Goal: Use online tool/utility: Use online tool/utility

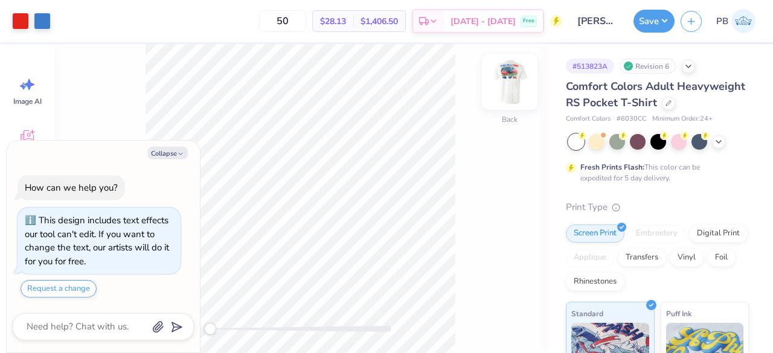
click at [520, 84] on img at bounding box center [509, 82] width 48 height 48
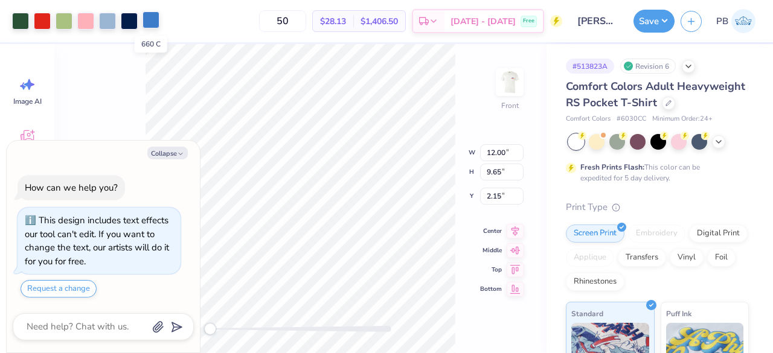
click at [150, 14] on div at bounding box center [150, 19] width 17 height 17
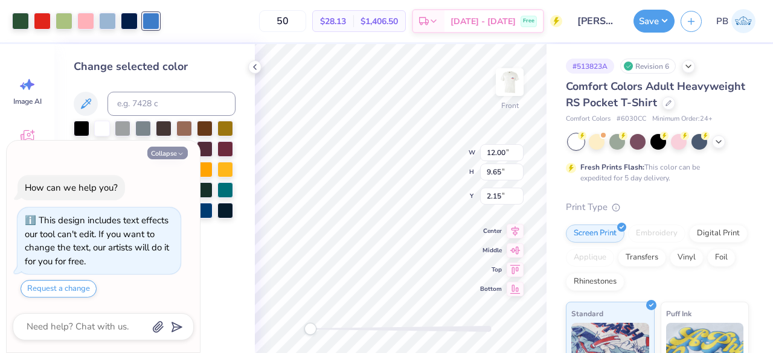
click at [162, 150] on button "Collapse" at bounding box center [167, 153] width 40 height 13
type textarea "x"
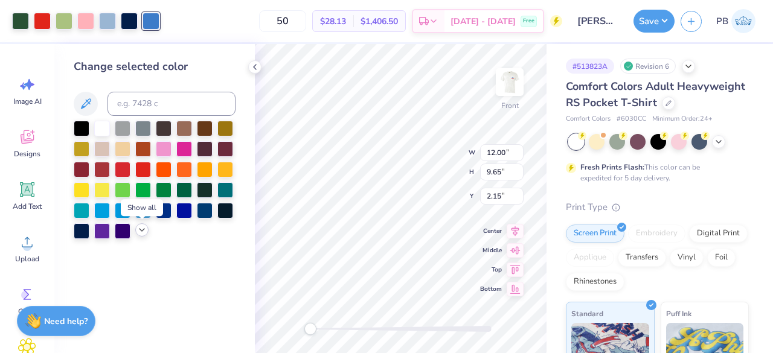
click at [139, 230] on icon at bounding box center [142, 230] width 10 height 10
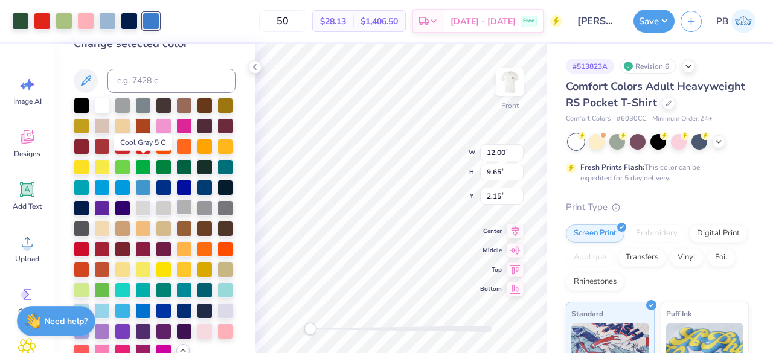
scroll to position [85, 0]
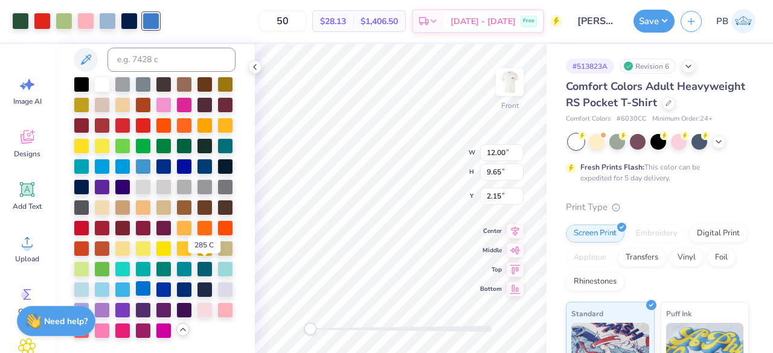
click at [151, 281] on div at bounding box center [143, 289] width 16 height 16
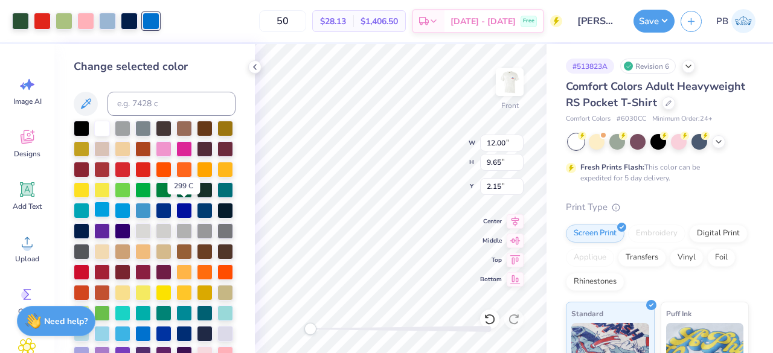
scroll to position [19, 0]
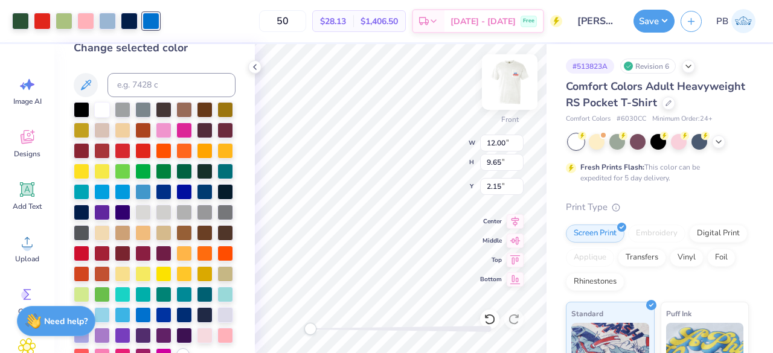
click at [518, 79] on img at bounding box center [509, 82] width 48 height 48
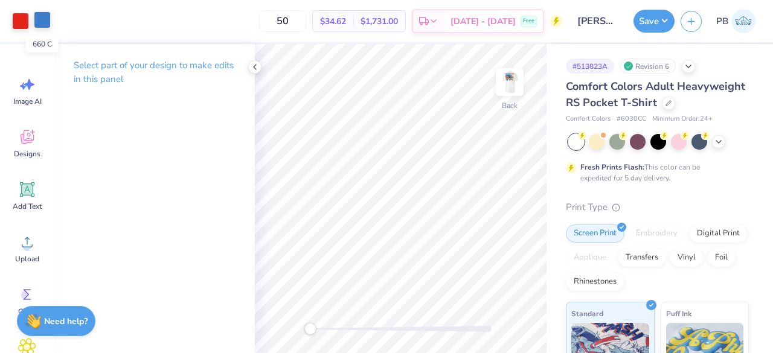
click at [42, 16] on div at bounding box center [42, 19] width 17 height 17
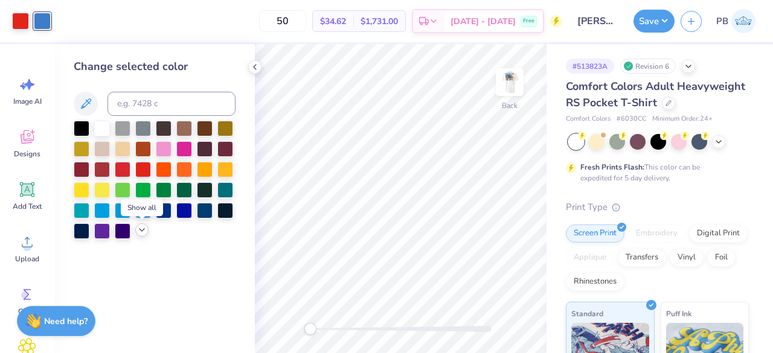
click at [143, 235] on div at bounding box center [141, 229] width 13 height 13
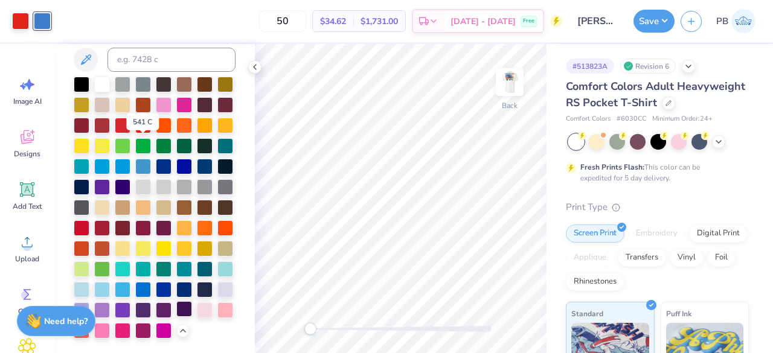
scroll to position [85, 0]
click at [151, 281] on div at bounding box center [143, 289] width 16 height 16
click at [647, 27] on button "Save" at bounding box center [653, 19] width 41 height 23
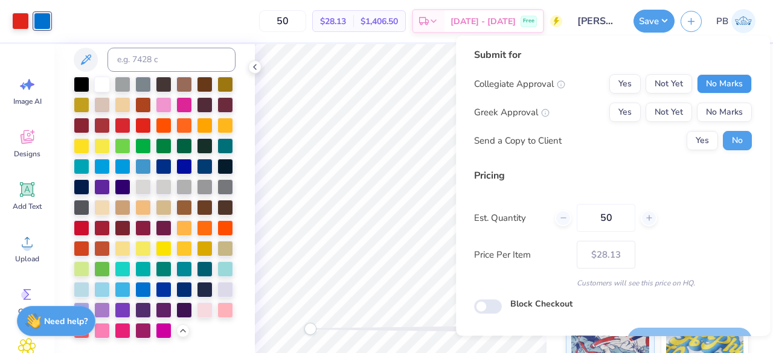
click at [714, 80] on button "No Marks" at bounding box center [724, 83] width 55 height 19
click at [632, 115] on button "Yes" at bounding box center [624, 112] width 31 height 19
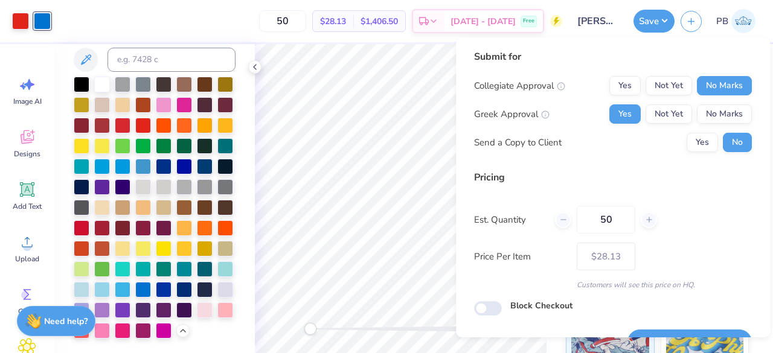
scroll to position [28, 0]
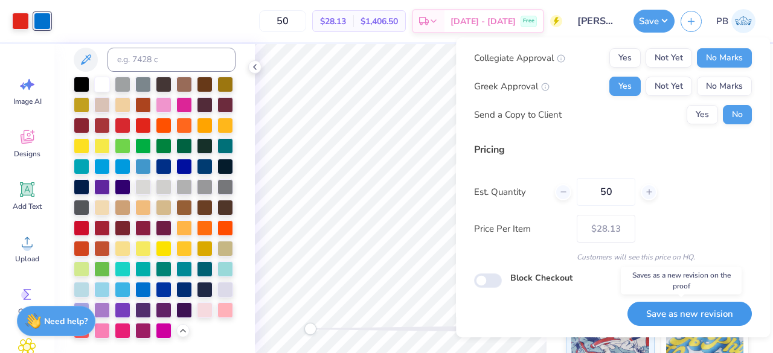
click at [676, 312] on button "Save as new revision" at bounding box center [689, 314] width 124 height 25
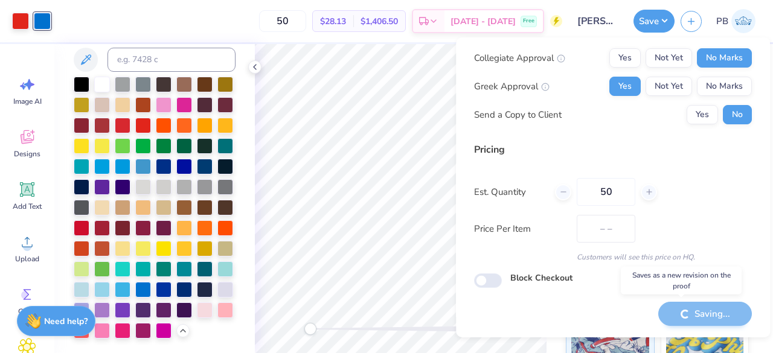
type input "$28.13"
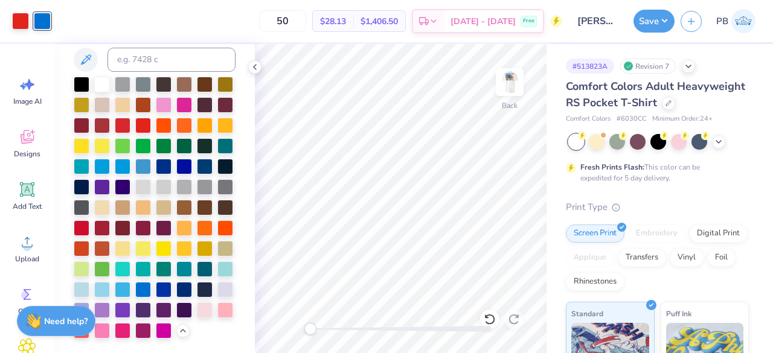
click at [650, 22] on button "Save" at bounding box center [653, 19] width 41 height 23
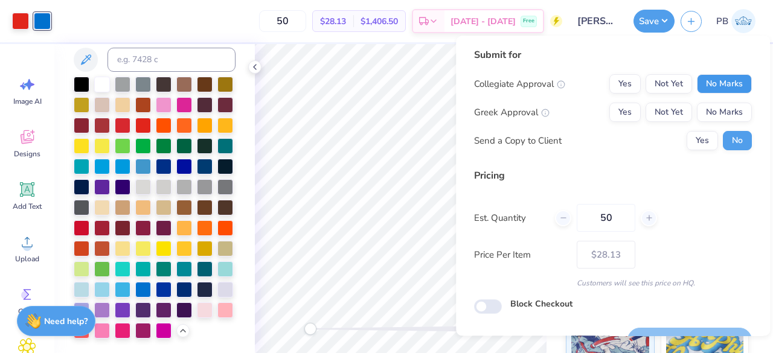
click at [723, 93] on button "No Marks" at bounding box center [724, 83] width 55 height 19
click at [624, 109] on button "Yes" at bounding box center [624, 112] width 31 height 19
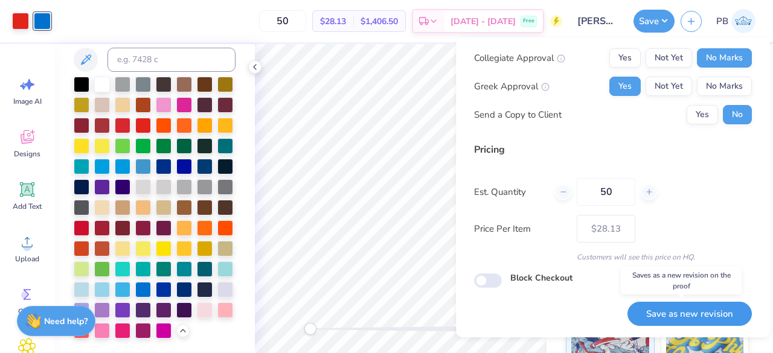
click at [651, 315] on button "Save as new revision" at bounding box center [689, 314] width 124 height 25
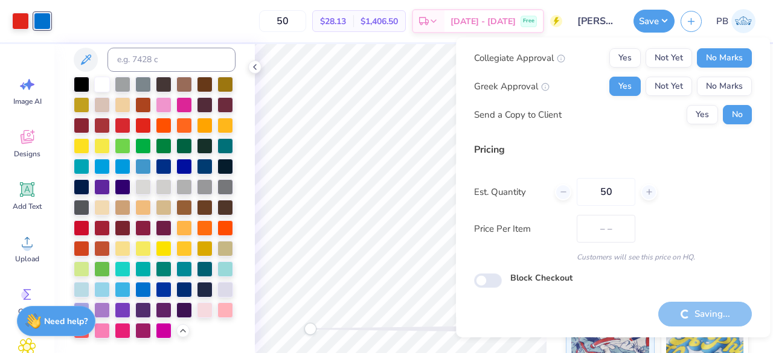
type input "$28.13"
